Goal: Information Seeking & Learning: Find specific fact

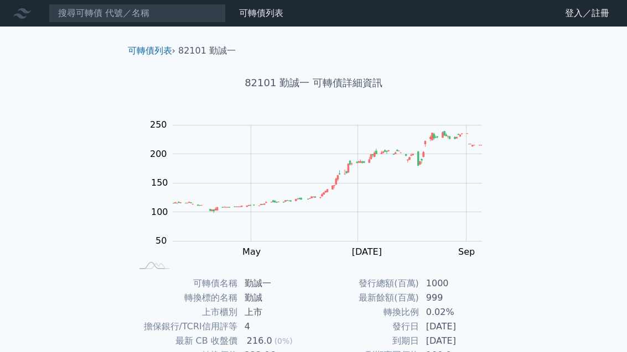
scroll to position [-6, 0]
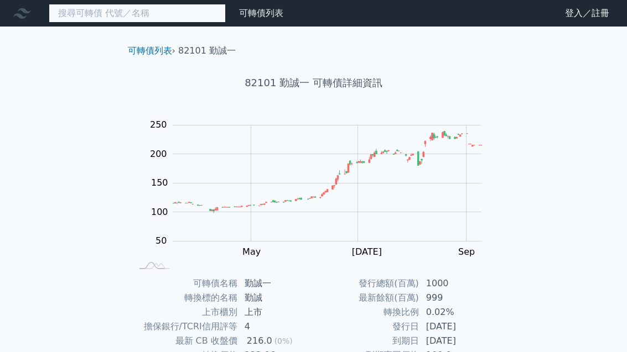
click at [187, 16] on input at bounding box center [137, 13] width 177 height 19
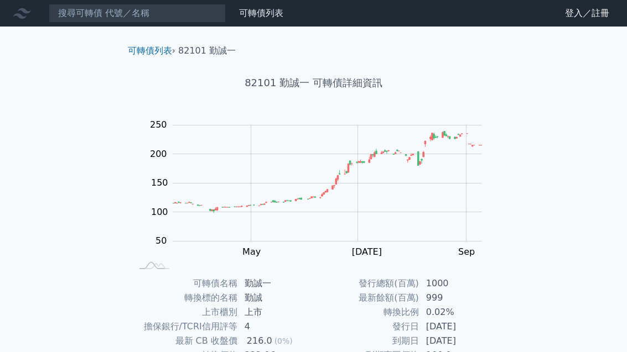
click at [588, 12] on link "登入／註冊" at bounding box center [587, 13] width 62 height 18
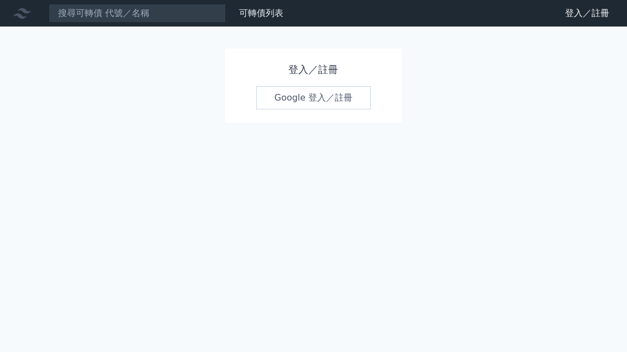
click at [334, 103] on link "Google 登入／註冊" at bounding box center [313, 97] width 115 height 23
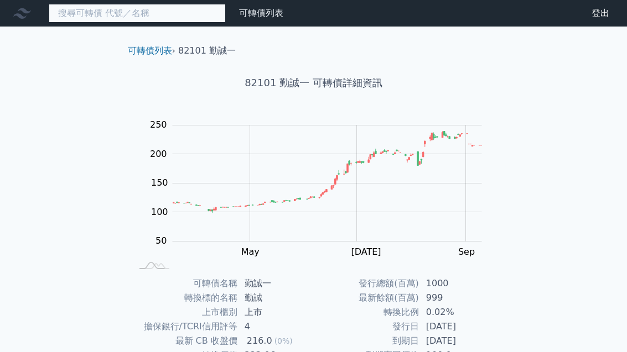
click at [188, 16] on input at bounding box center [137, 13] width 177 height 19
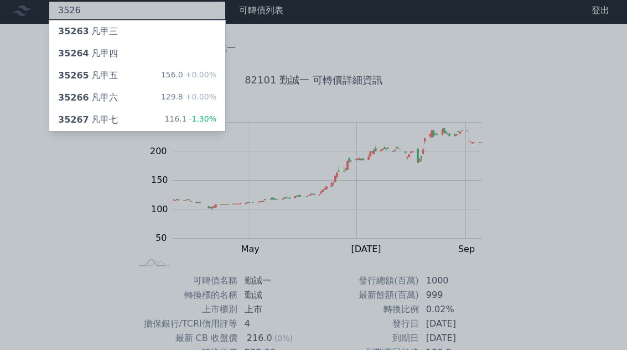
type input "3526"
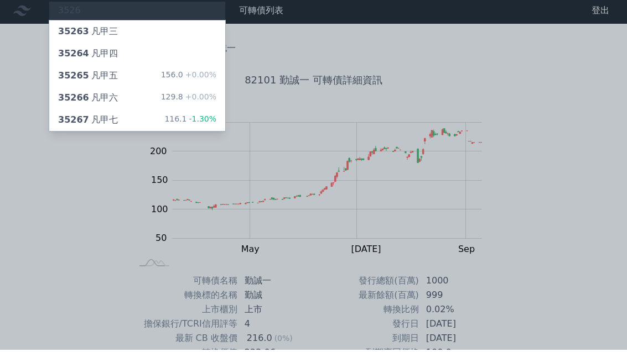
click at [175, 100] on div "129.8 +0.00%" at bounding box center [188, 100] width 55 height 13
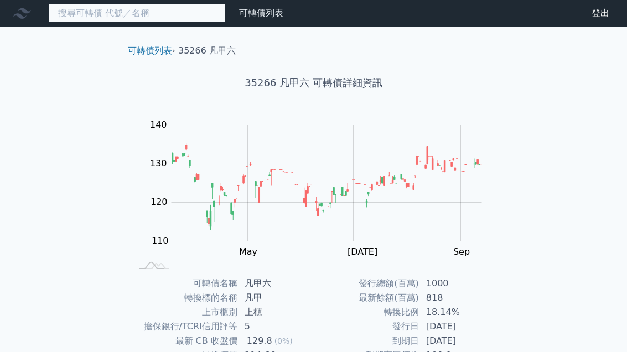
click at [193, 19] on input at bounding box center [137, 13] width 177 height 19
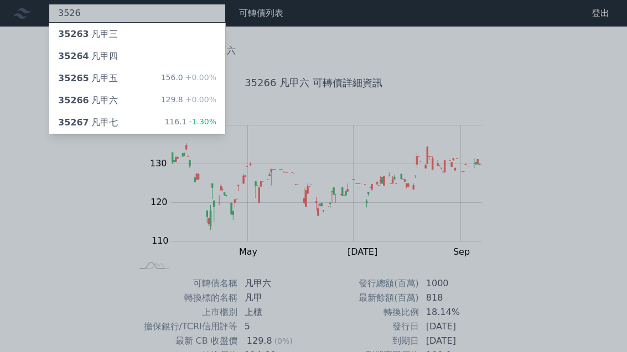
type input "3526"
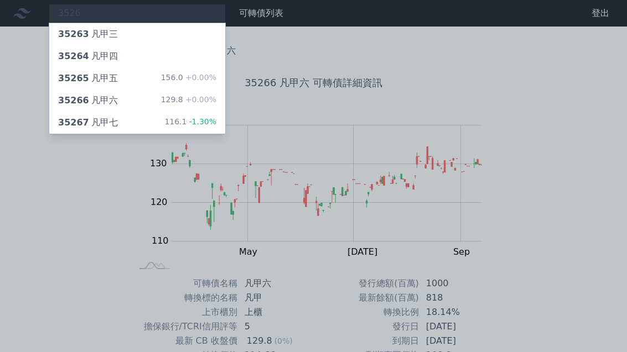
click at [135, 84] on div "35265 凡甲五 156.0 +0.00%" at bounding box center [137, 79] width 176 height 22
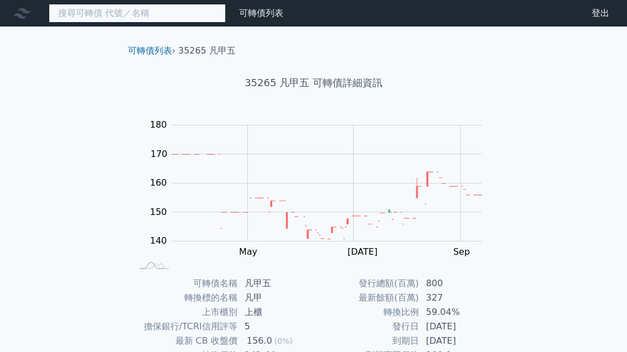
click at [173, 12] on input at bounding box center [137, 13] width 177 height 19
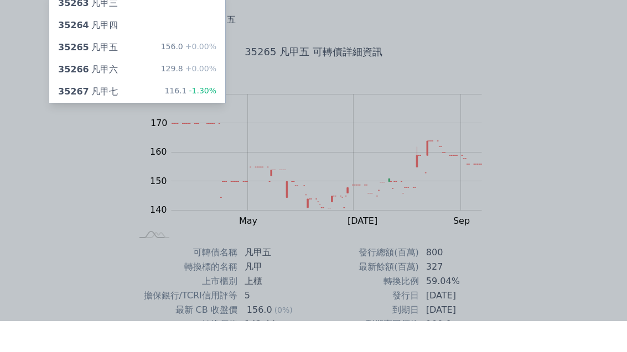
type input "3526"
click at [160, 112] on div "35267 凡甲七 116.1 -1.30%" at bounding box center [137, 123] width 176 height 22
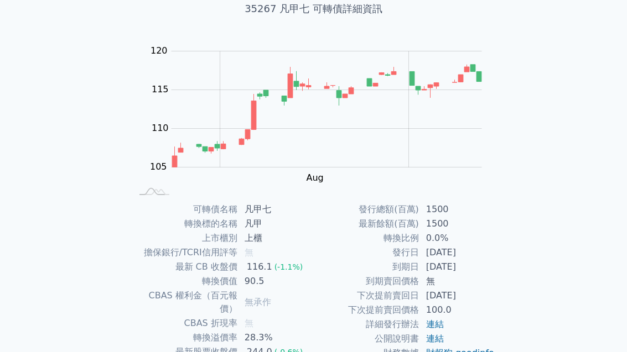
scroll to position [124, 0]
